Goal: Task Accomplishment & Management: Manage account settings

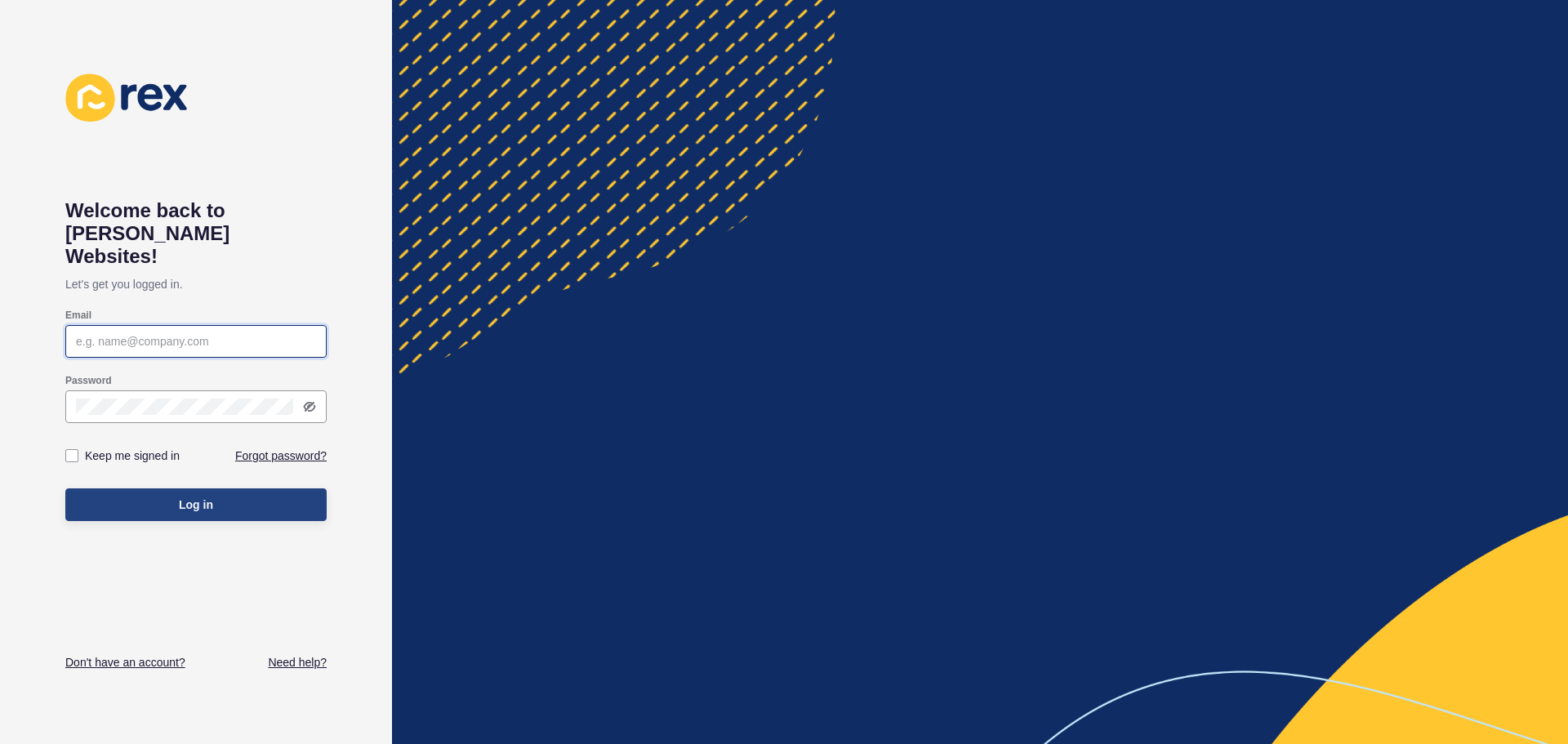
type input "cm@mcleodre.co.nz"
click at [103, 489] on button "Log in" at bounding box center [196, 504] width 261 height 32
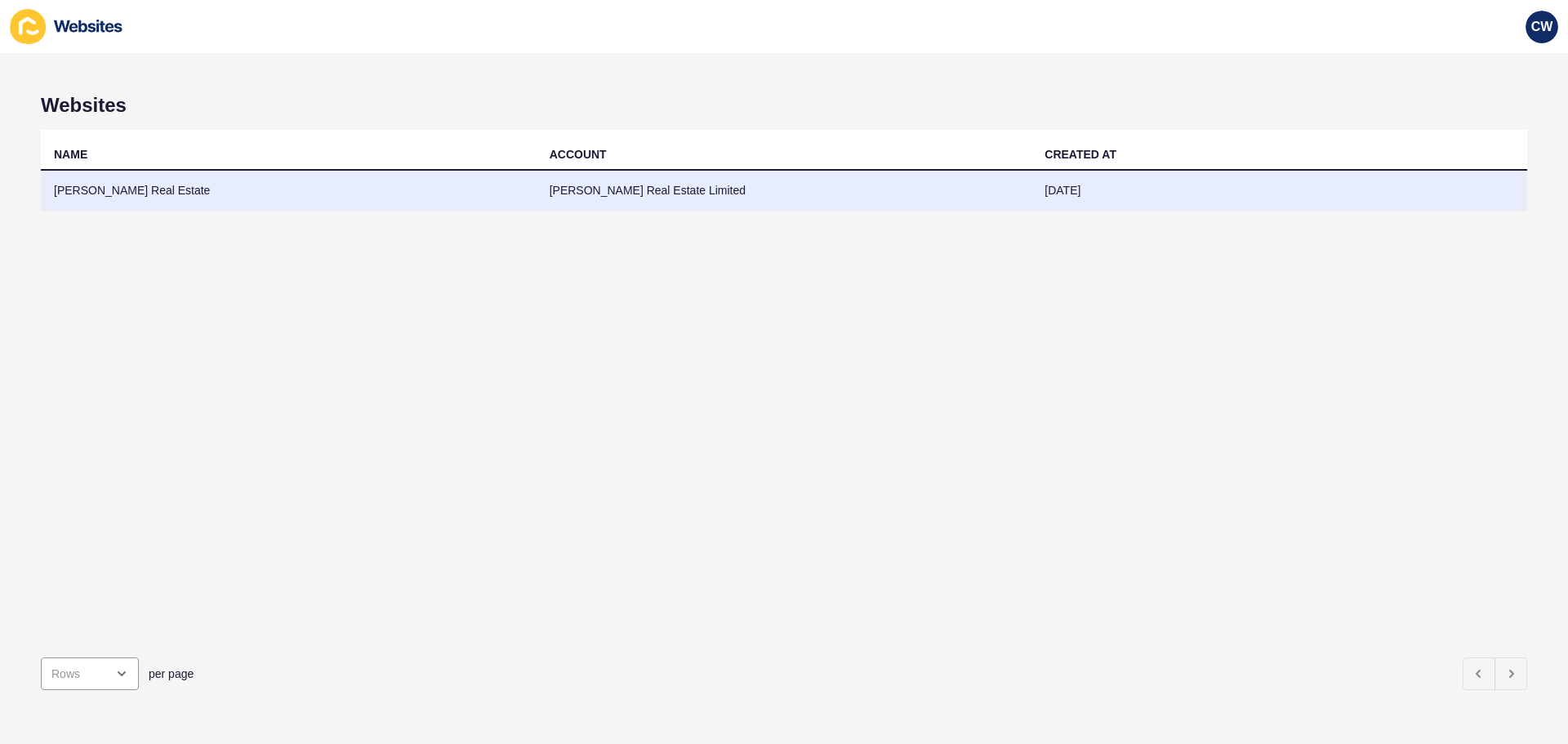
click at [93, 187] on td "McLeod Real Estate" at bounding box center [289, 190] width 495 height 40
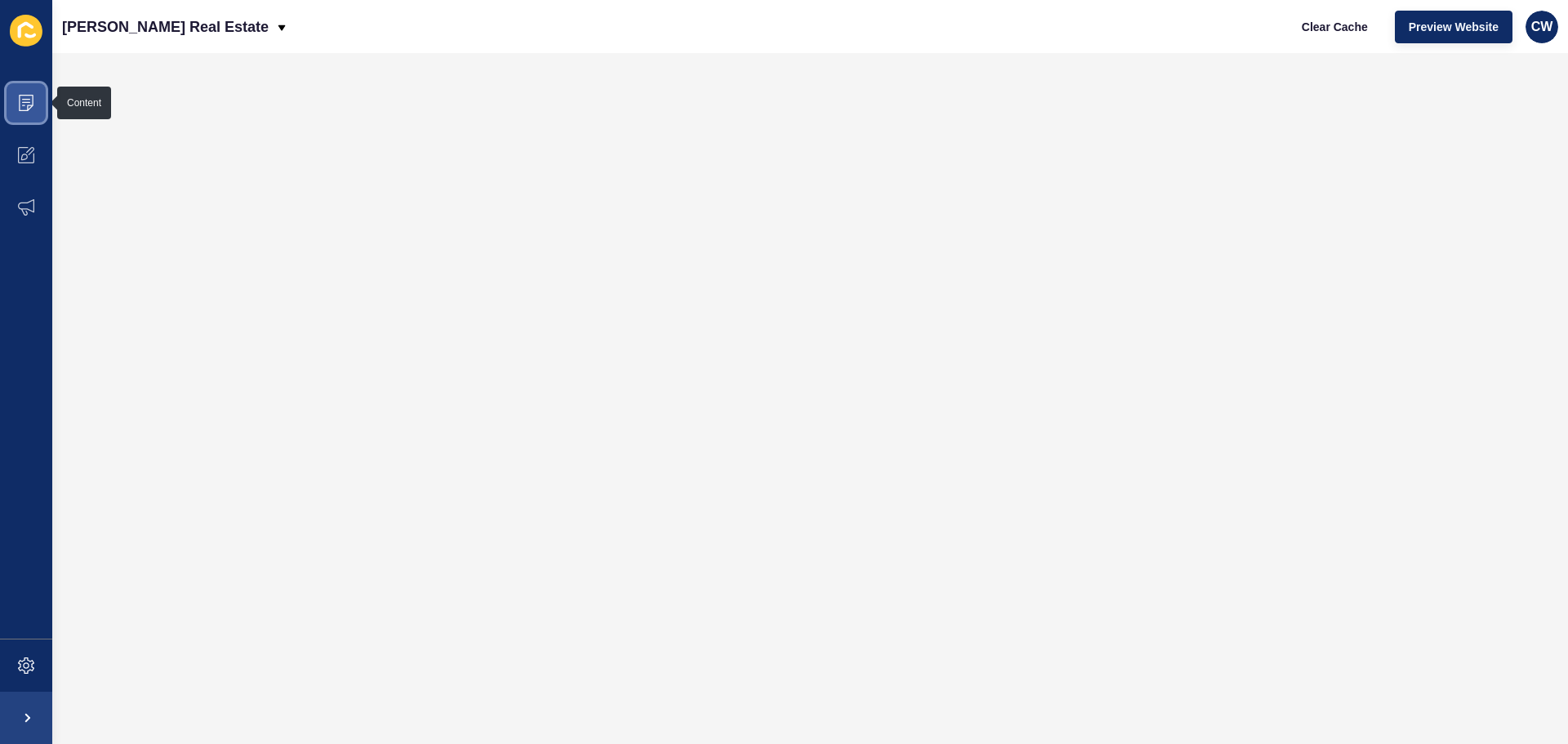
click at [18, 106] on icon at bounding box center [25, 102] width 17 height 17
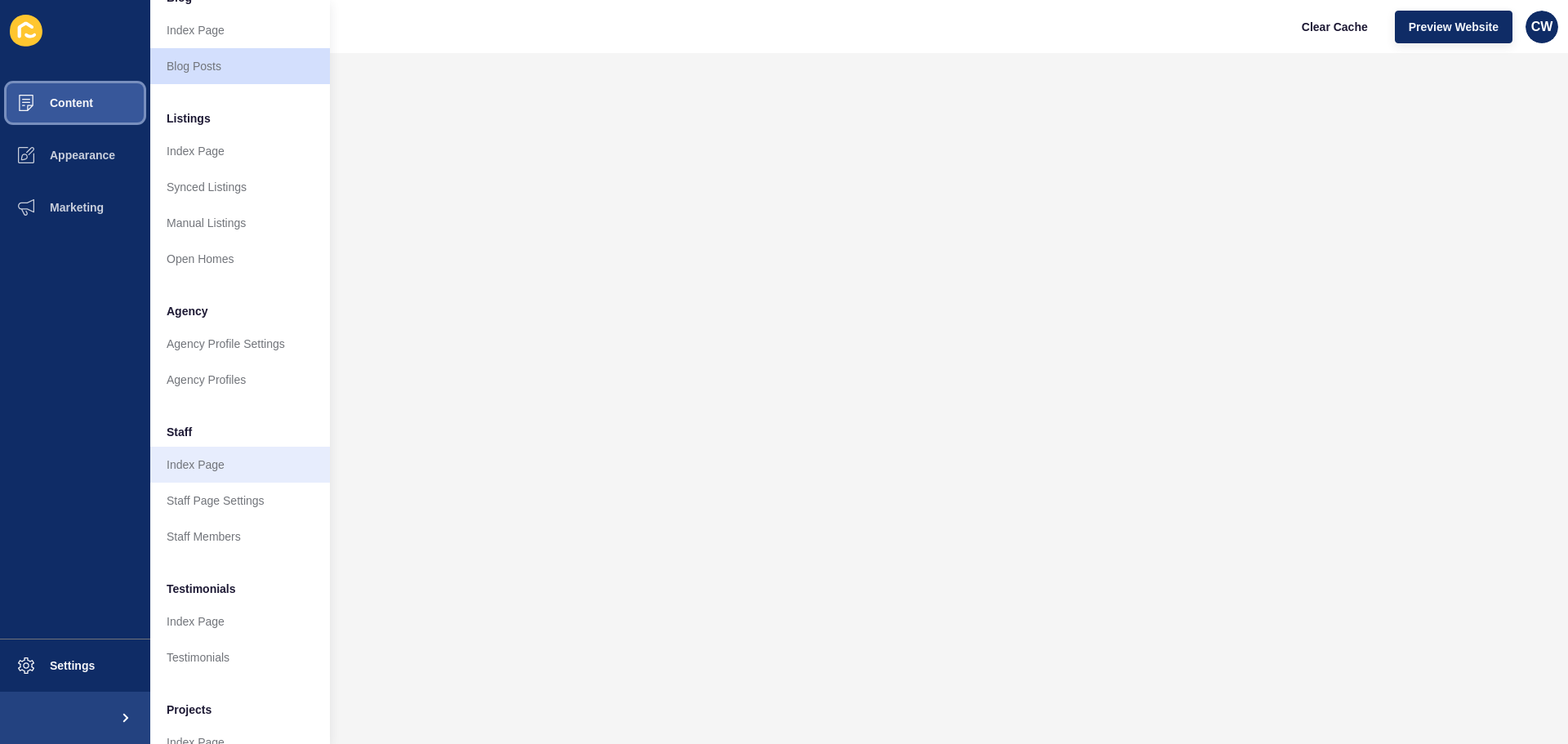
scroll to position [225, 0]
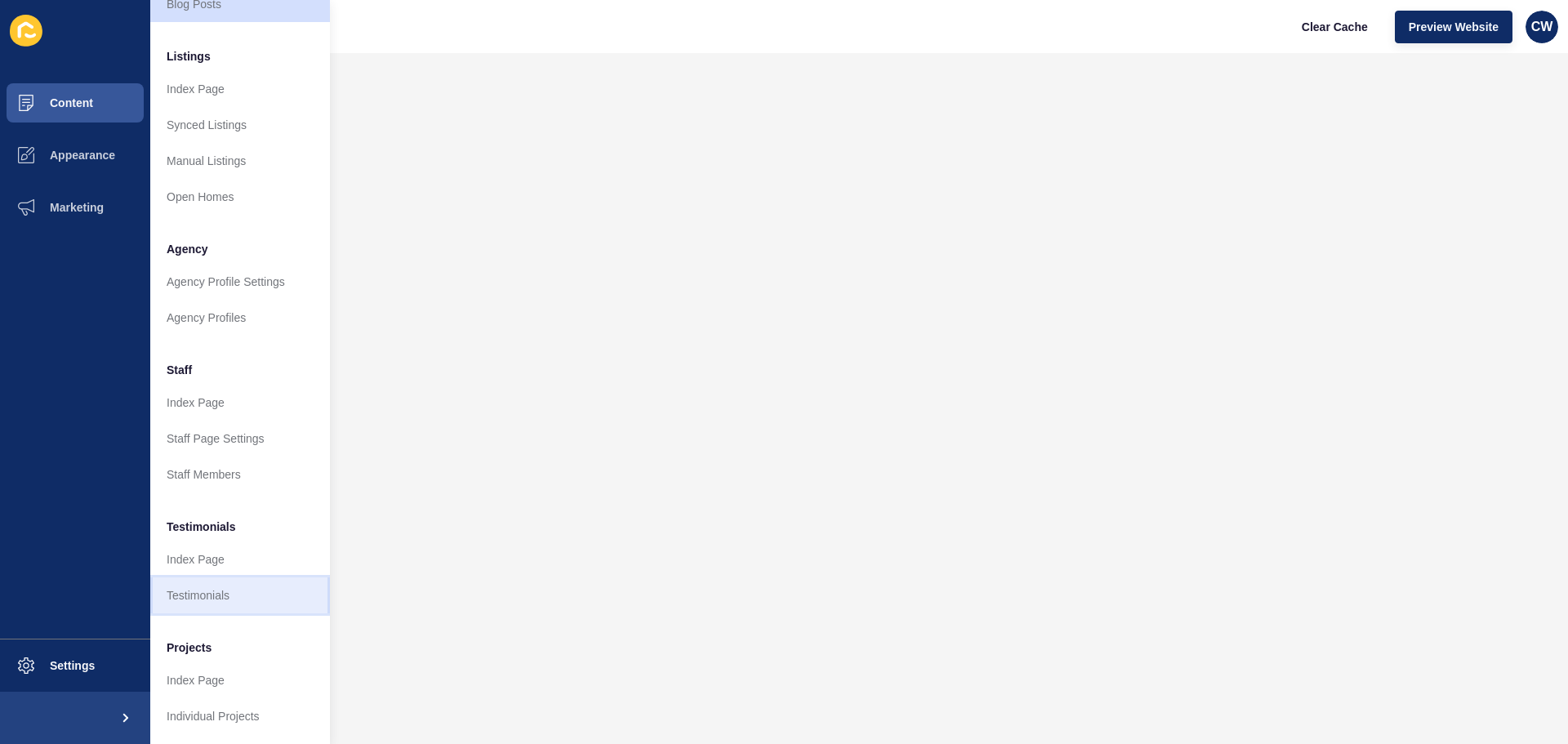
click at [218, 581] on link "Testimonials" at bounding box center [240, 595] width 179 height 36
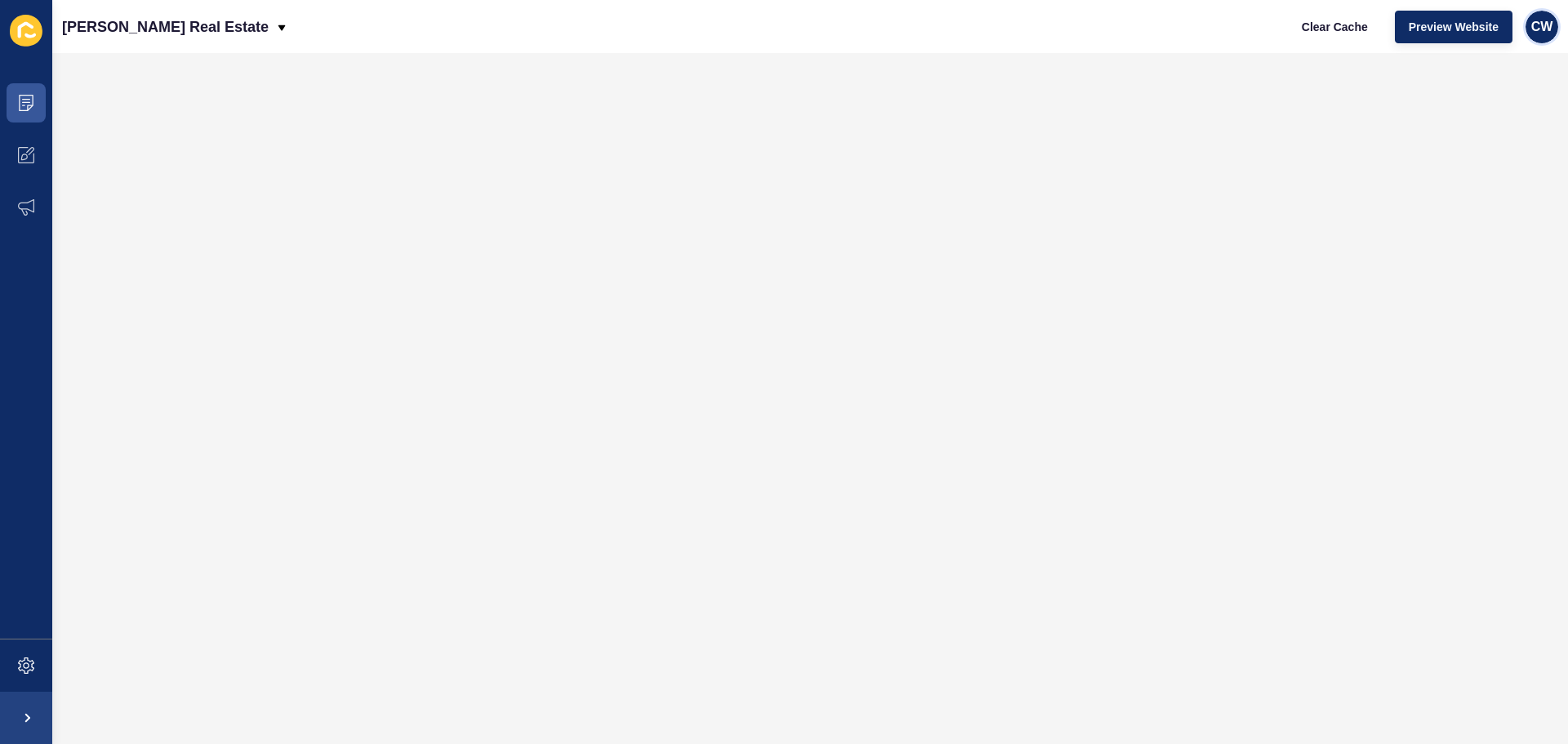
click at [1539, 22] on span "CW" at bounding box center [1542, 26] width 22 height 17
click at [1490, 136] on link "Logout" at bounding box center [1504, 136] width 120 height 36
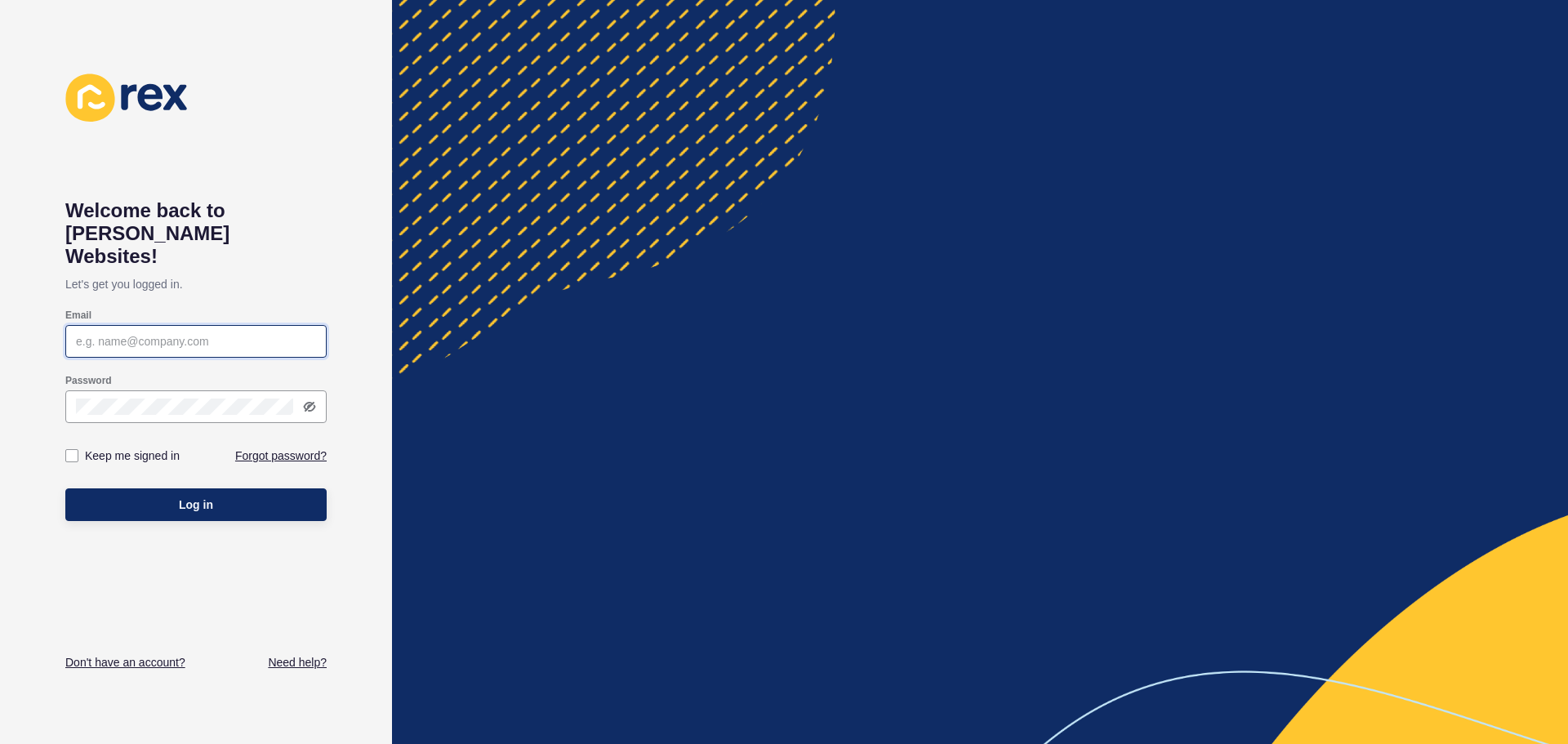
type input "cm@mcleodre.co.nz"
